Goal: Transaction & Acquisition: Purchase product/service

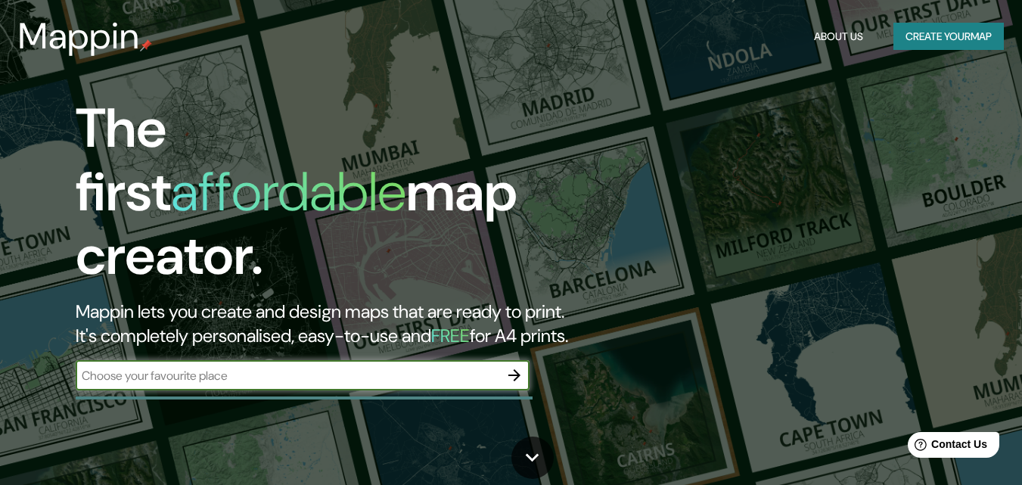
click at [216, 367] on input "text" at bounding box center [288, 375] width 424 height 17
type input "riomar, [GEOGRAPHIC_DATA]"
click at [511, 366] on icon "button" at bounding box center [514, 375] width 18 height 18
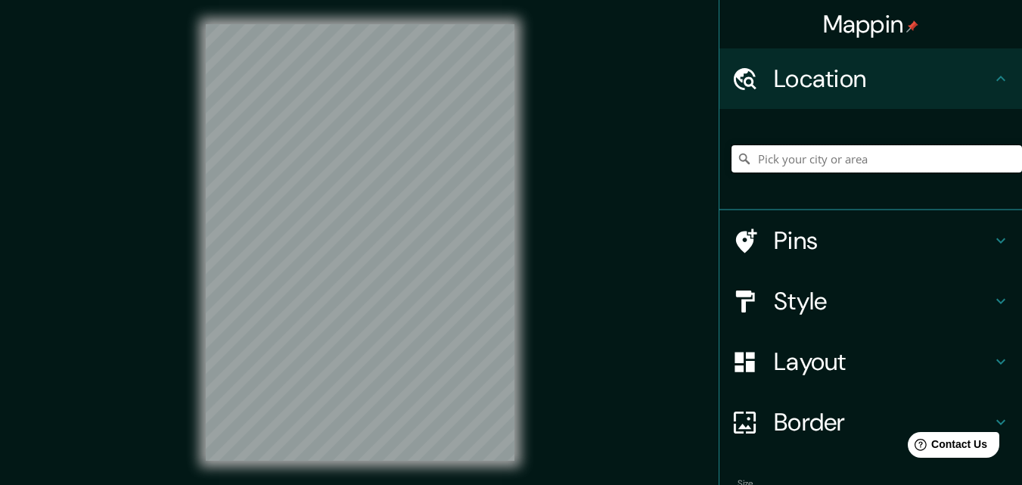
click at [845, 167] on input "Pick your city or area" at bounding box center [876, 158] width 290 height 27
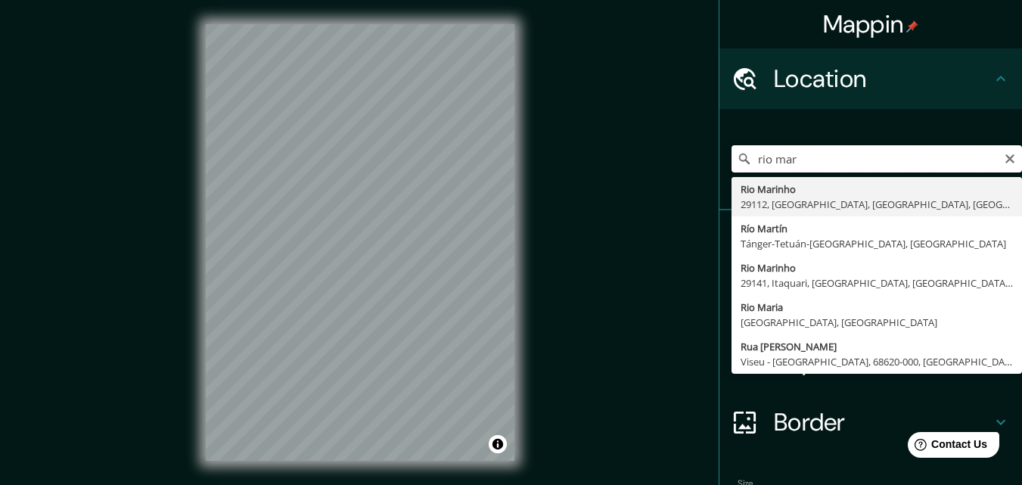
click at [765, 159] on input "rio mar" at bounding box center [876, 158] width 290 height 27
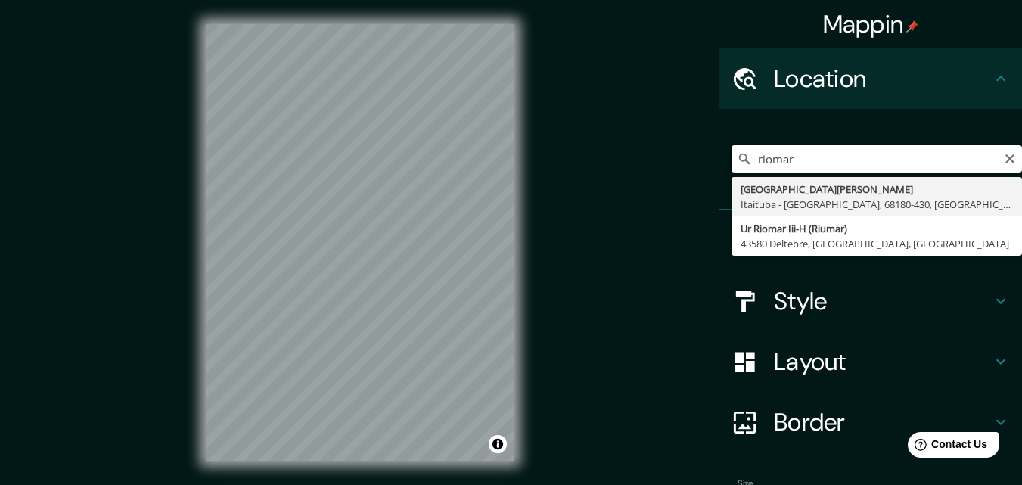
click at [798, 160] on input "riomar" at bounding box center [876, 158] width 290 height 27
type input "riomar,"
drag, startPoint x: 813, startPoint y: 151, endPoint x: 735, endPoint y: 157, distance: 78.2
click at [735, 157] on div "riomar, [GEOGRAPHIC_DATA] [GEOGRAPHIC_DATA], 68180-430, [GEOGRAPHIC_DATA] [GEOG…" at bounding box center [876, 158] width 290 height 27
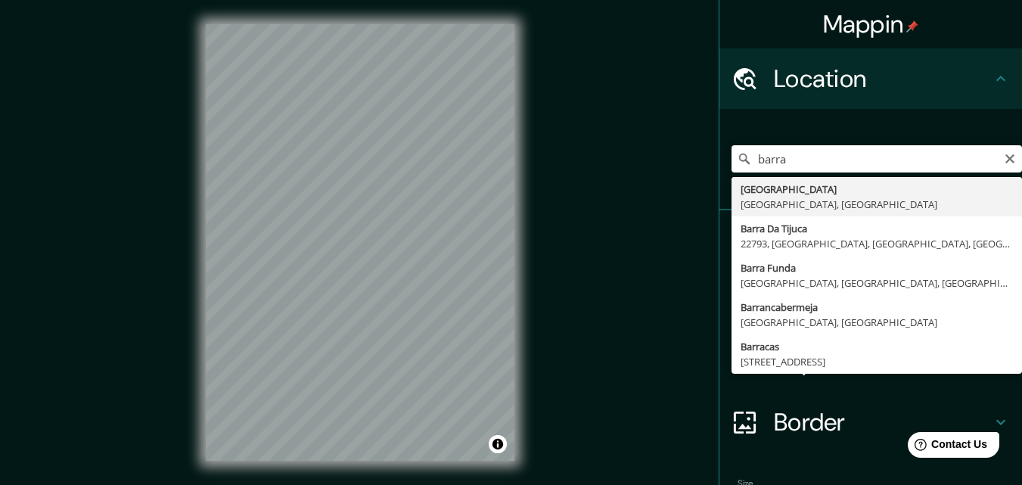
type input "[GEOGRAPHIC_DATA], [GEOGRAPHIC_DATA], [GEOGRAPHIC_DATA]"
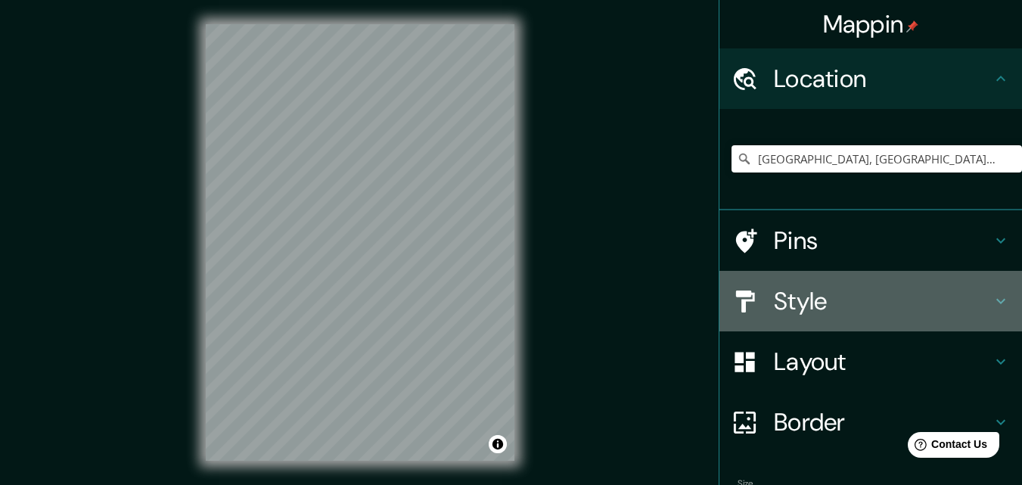
click at [992, 300] on icon at bounding box center [1001, 301] width 18 height 18
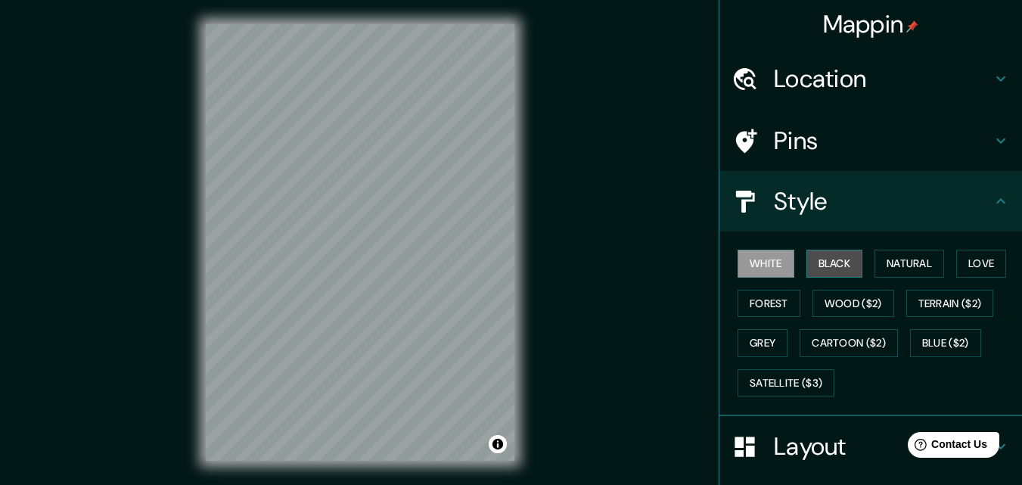
click at [834, 260] on button "Black" at bounding box center [834, 264] width 57 height 28
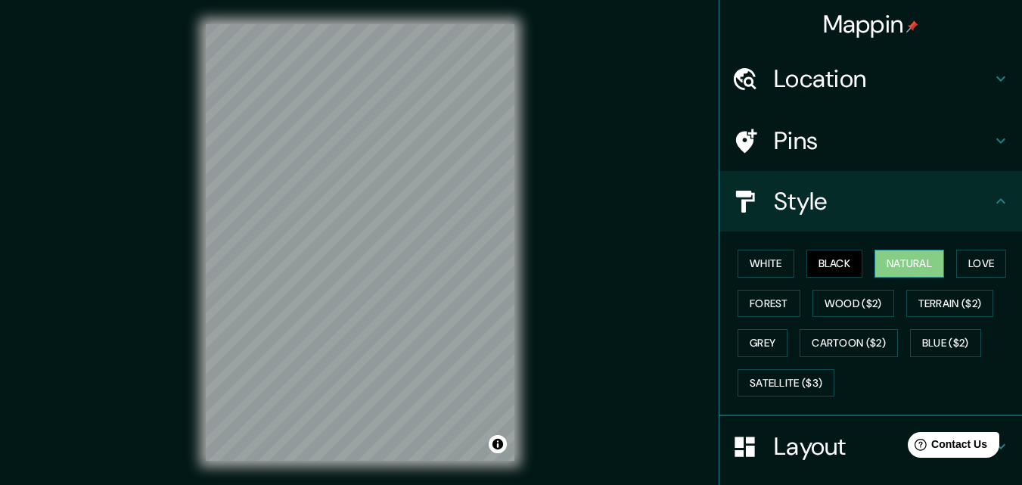
click at [896, 257] on button "Natural" at bounding box center [909, 264] width 70 height 28
click at [773, 259] on button "White" at bounding box center [765, 264] width 57 height 28
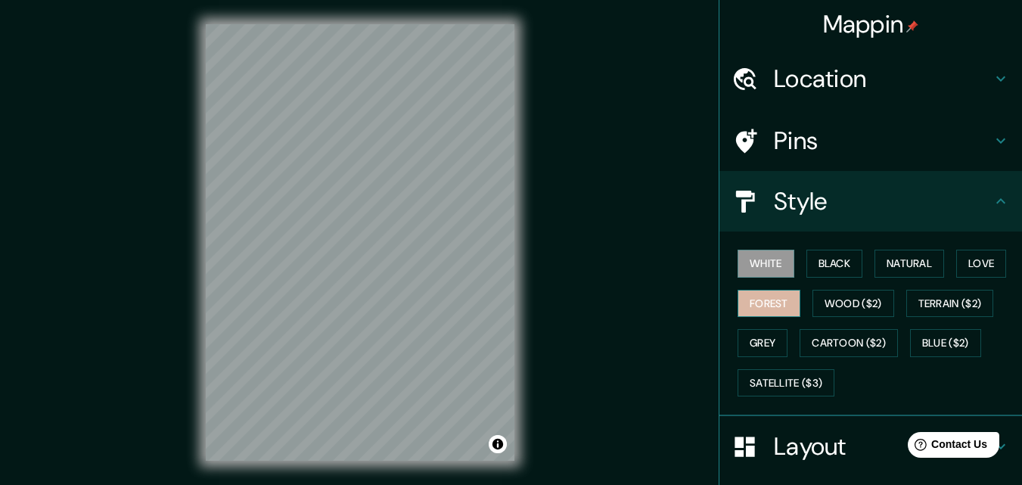
click at [764, 300] on button "Forest" at bounding box center [768, 304] width 63 height 28
